Goal: Transaction & Acquisition: Purchase product/service

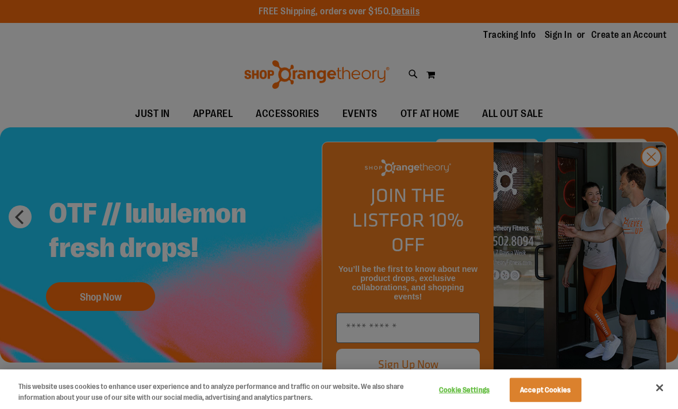
click at [653, 184] on div at bounding box center [339, 204] width 678 height 409
click at [651, 177] on div at bounding box center [339, 204] width 678 height 409
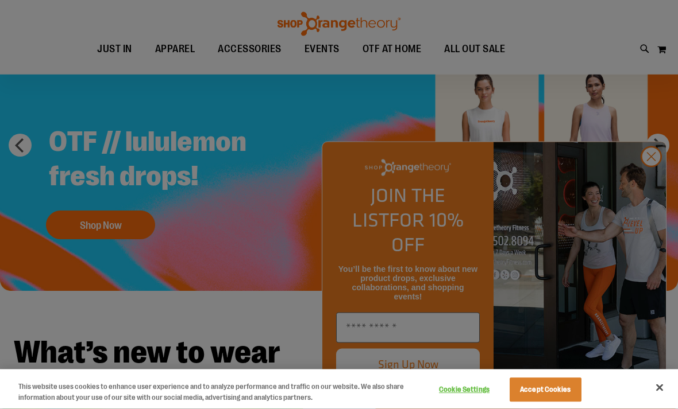
scroll to position [71, 0]
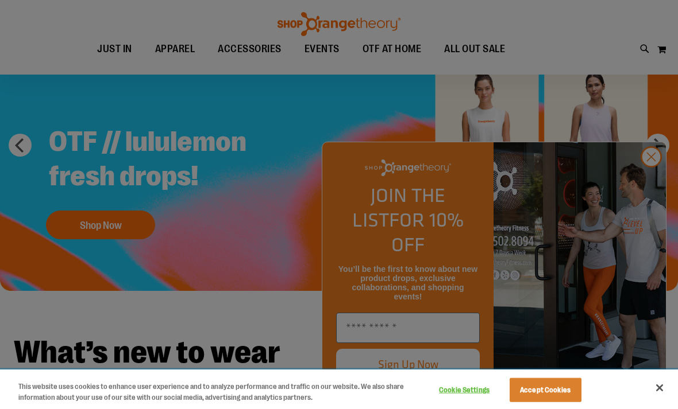
click at [544, 403] on button "Accept Cookies" at bounding box center [545, 390] width 72 height 24
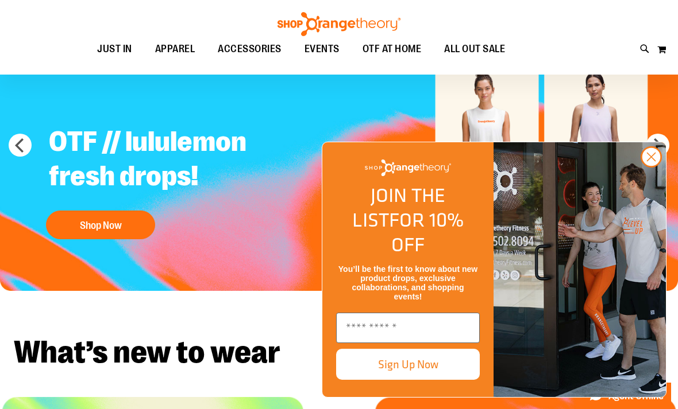
click at [649, 167] on circle "Close dialog" at bounding box center [650, 157] width 19 height 19
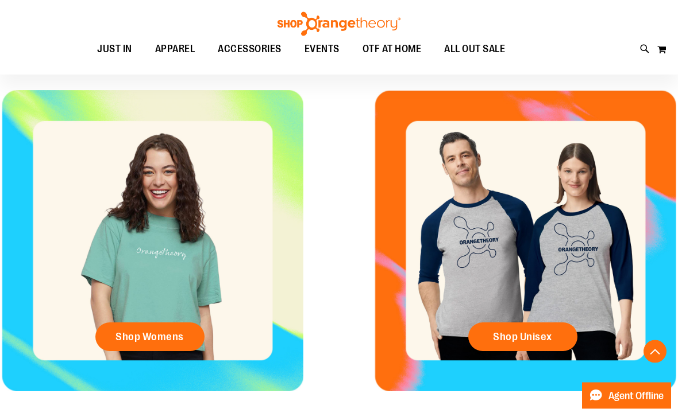
scroll to position [378, 0]
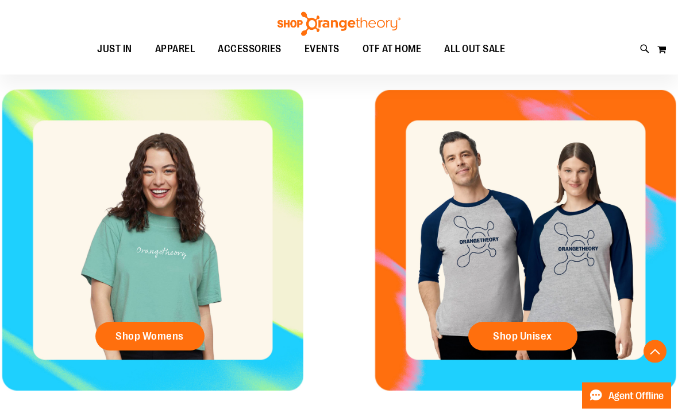
click at [164, 336] on span "Shop Womens" at bounding box center [149, 337] width 68 height 13
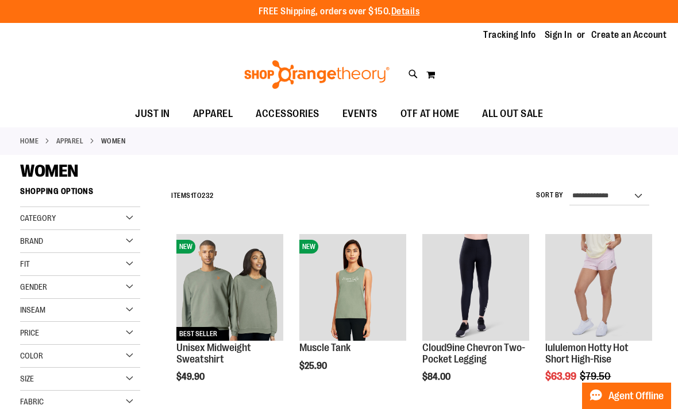
click at [127, 215] on div "Category" at bounding box center [80, 218] width 120 height 23
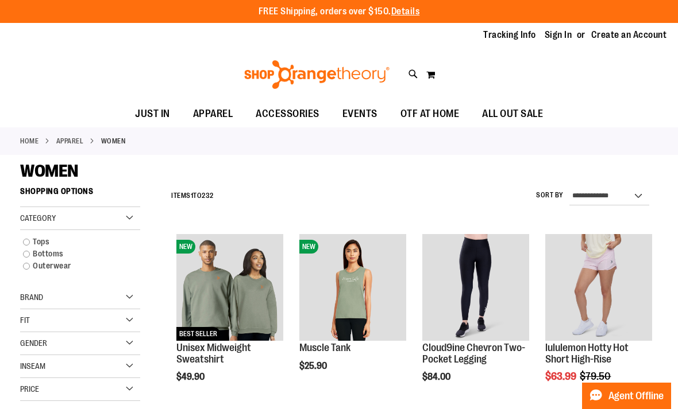
click at [28, 241] on link "Tops" at bounding box center [74, 242] width 115 height 12
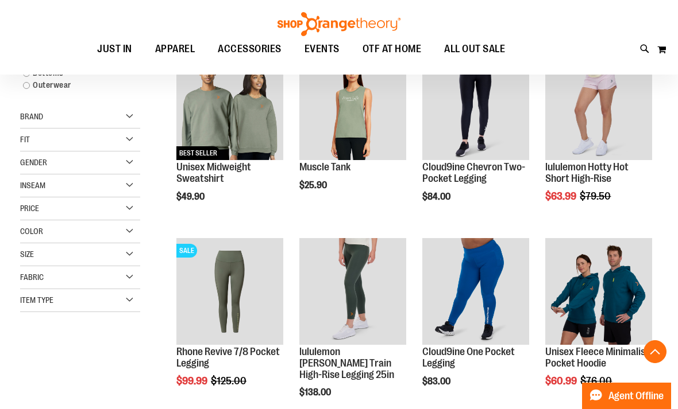
scroll to position [181, 0]
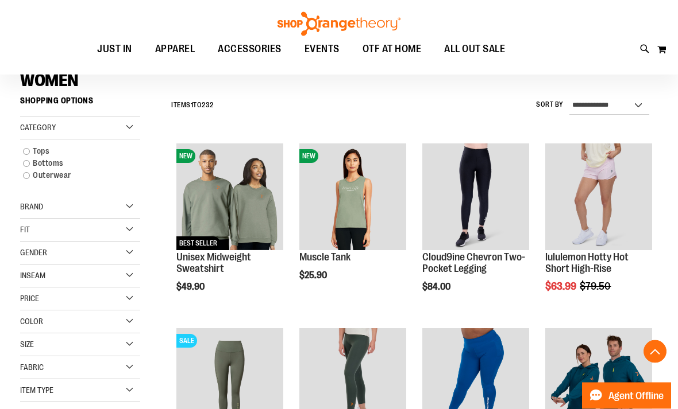
scroll to position [83, 0]
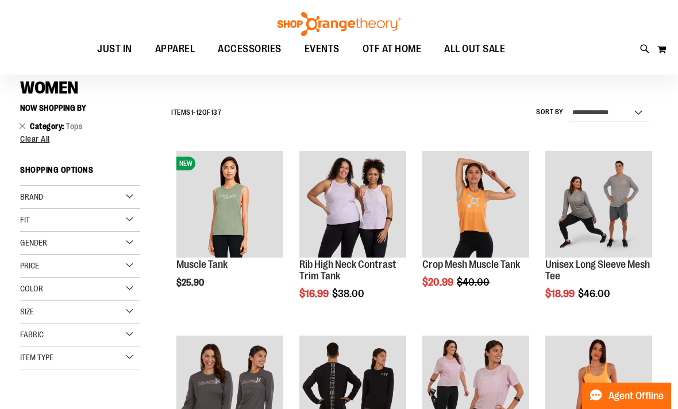
click at [130, 288] on div "Color" at bounding box center [80, 289] width 120 height 23
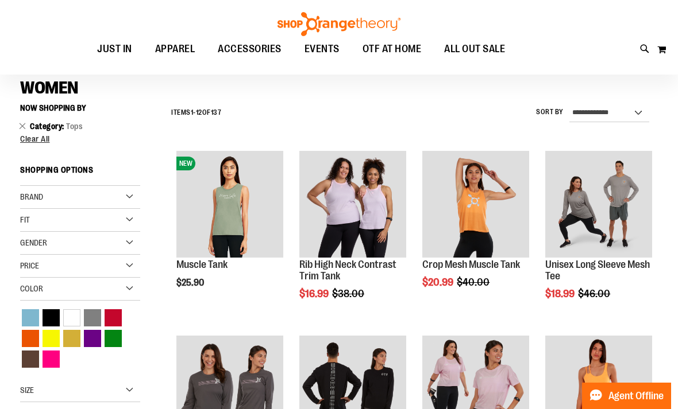
click at [25, 314] on div "Blue" at bounding box center [30, 317] width 17 height 17
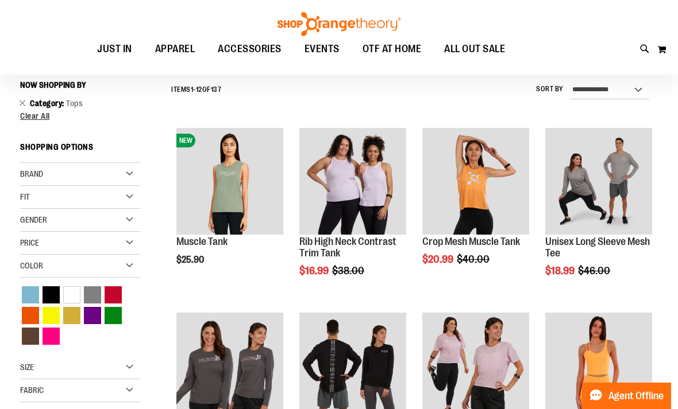
scroll to position [107, 0]
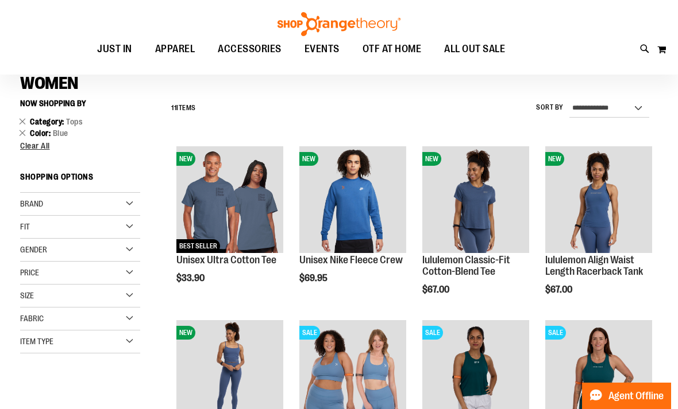
scroll to position [86, 0]
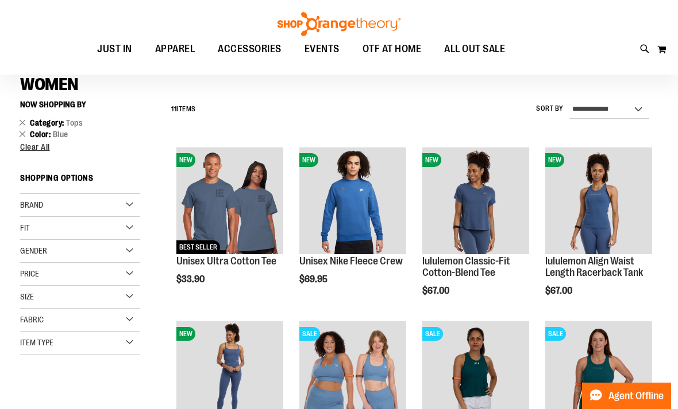
click at [40, 148] on span "Clear All" at bounding box center [35, 146] width 30 height 9
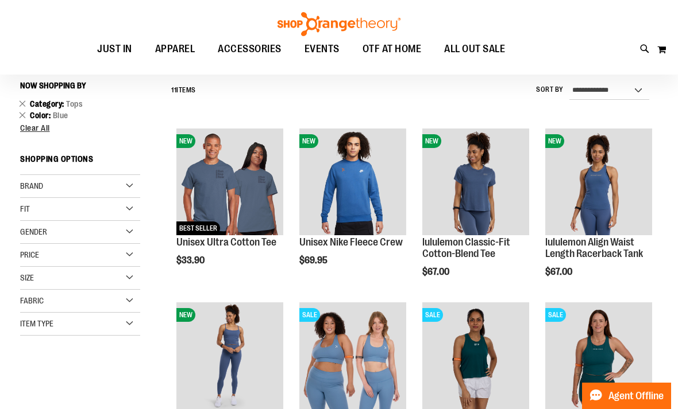
scroll to position [107, 0]
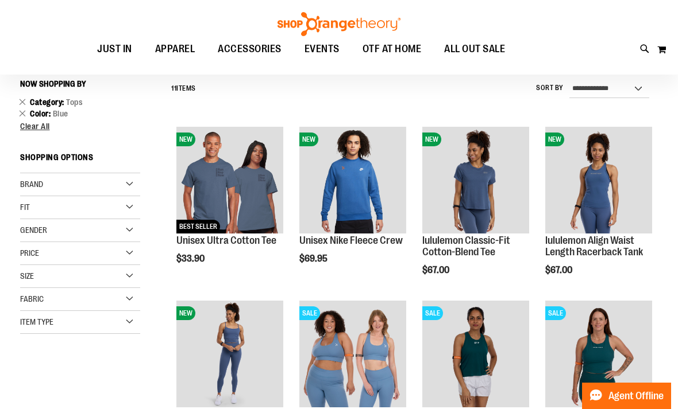
click at [24, 110] on link "Remove This Item" at bounding box center [22, 112] width 7 height 11
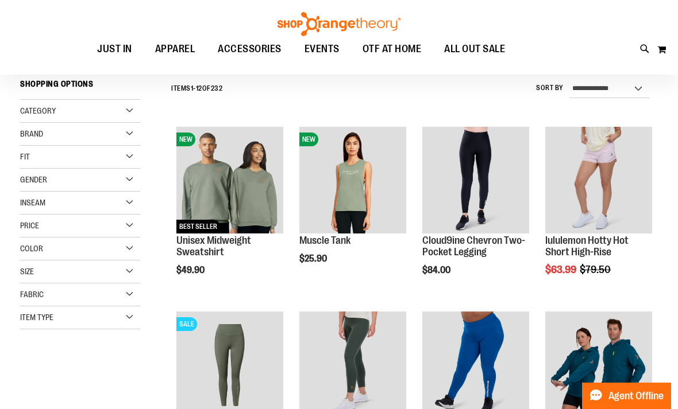
click at [131, 111] on div "Category" at bounding box center [80, 111] width 120 height 23
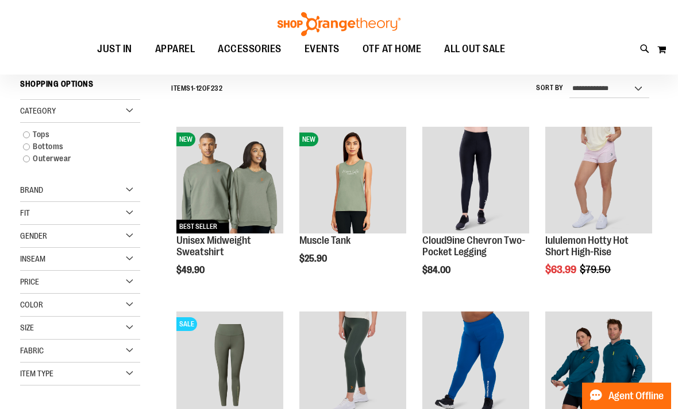
click at [32, 133] on link "Tops" at bounding box center [74, 135] width 115 height 12
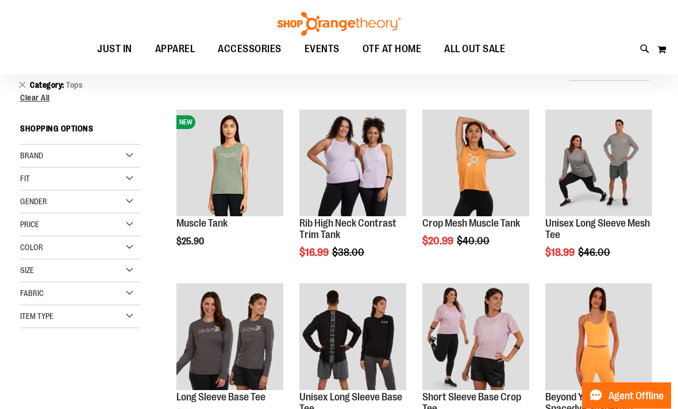
scroll to position [124, 0]
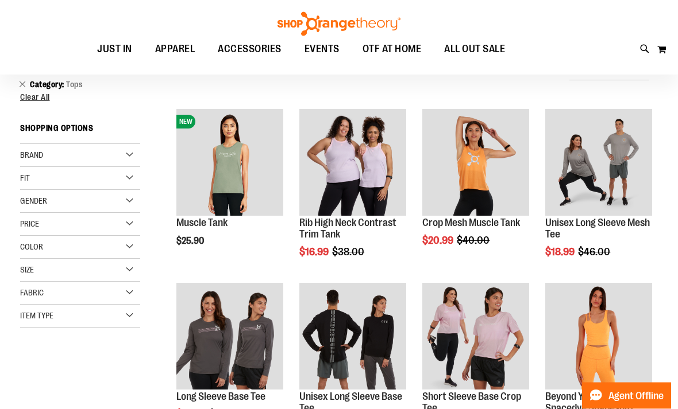
click at [134, 314] on div "Item Type" at bounding box center [80, 316] width 120 height 23
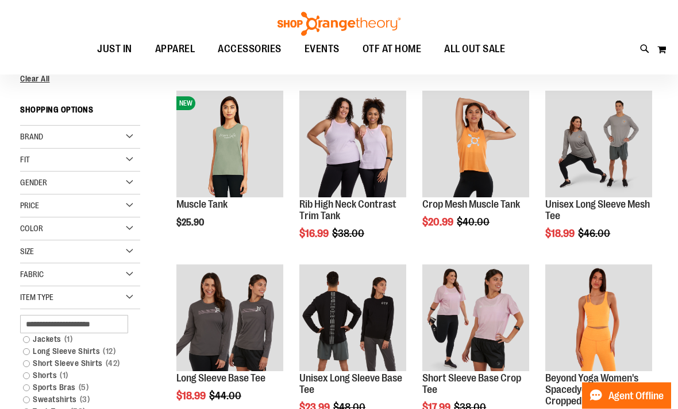
scroll to position [143, 0]
click at [26, 361] on link "Short Sleeve Shirts 42 items" at bounding box center [74, 364] width 115 height 12
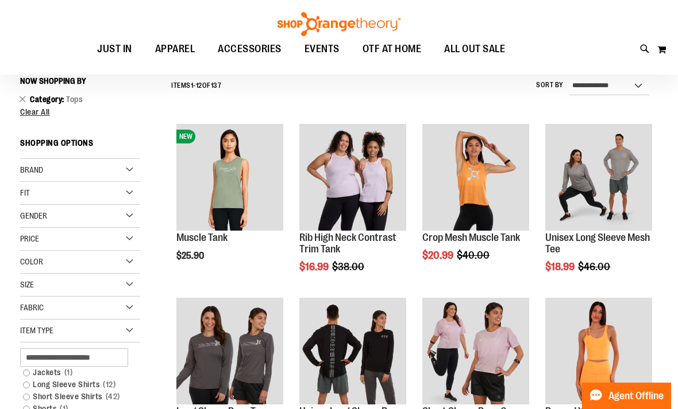
scroll to position [107, 0]
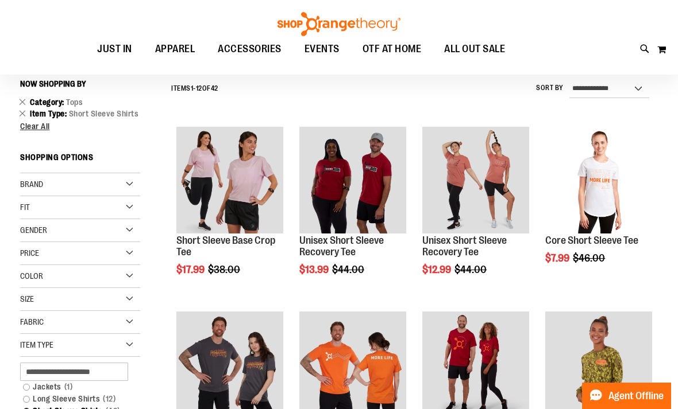
click at [30, 393] on link "Jackets 1 item" at bounding box center [74, 387] width 115 height 12
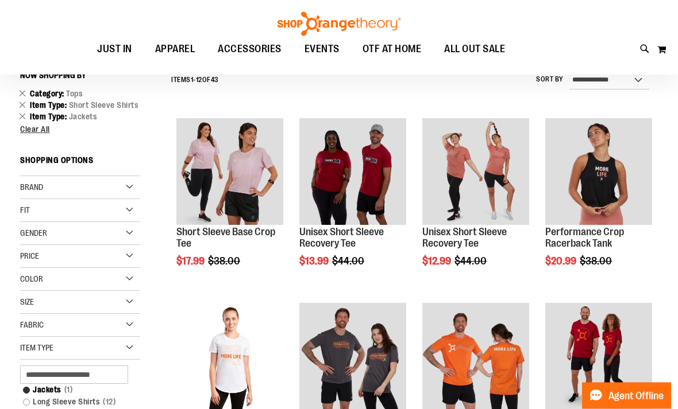
scroll to position [115, 0]
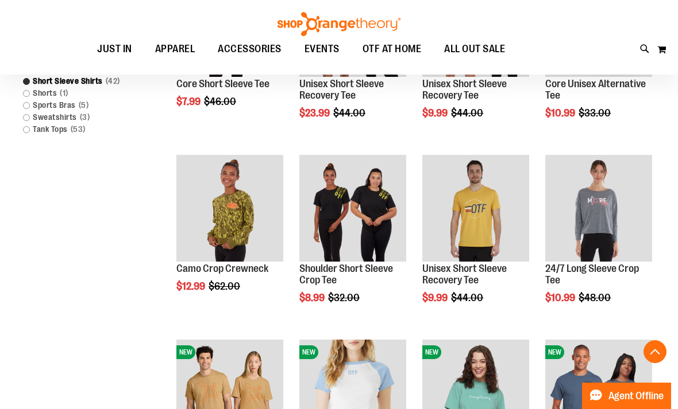
scroll to position [324, 0]
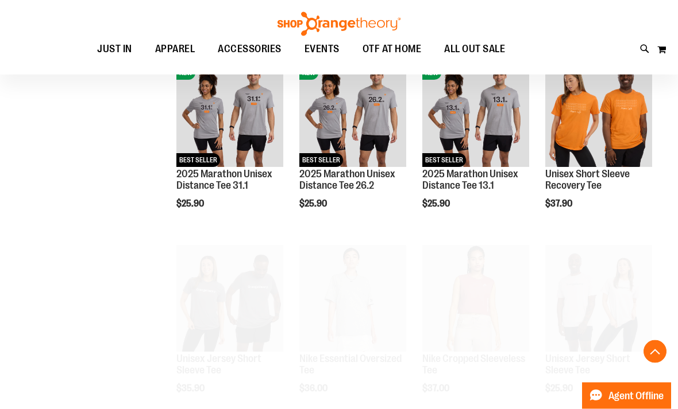
scroll to position [1098, 0]
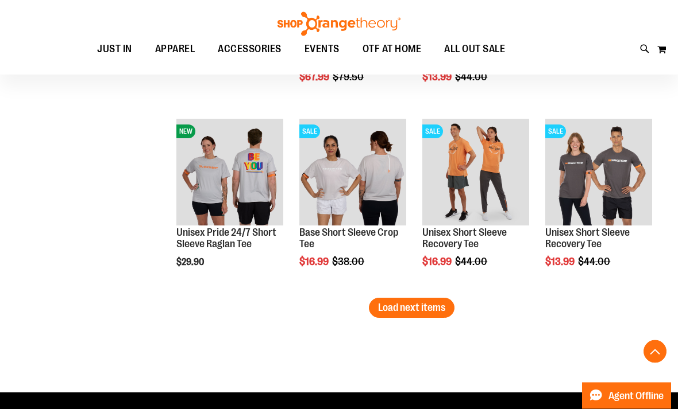
click at [418, 310] on span "Load next items" at bounding box center [411, 308] width 67 height 11
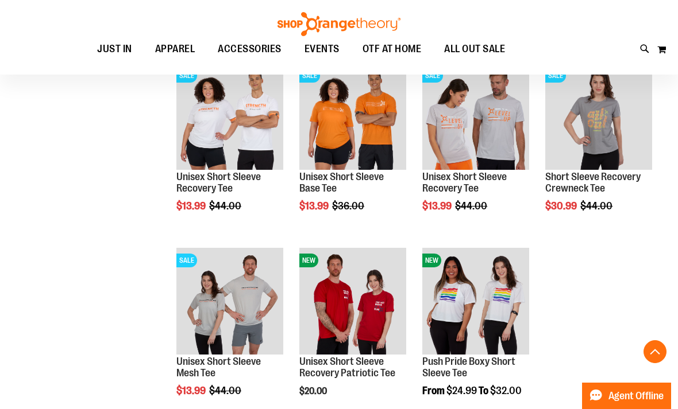
scroll to position [1791, 0]
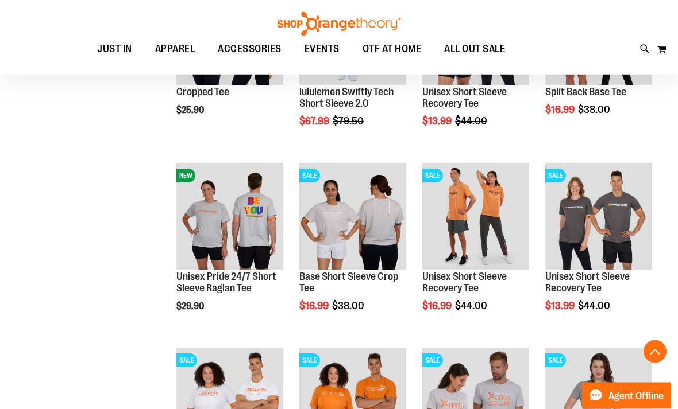
scroll to position [1508, 0]
